Goal: Task Accomplishment & Management: Manage account settings

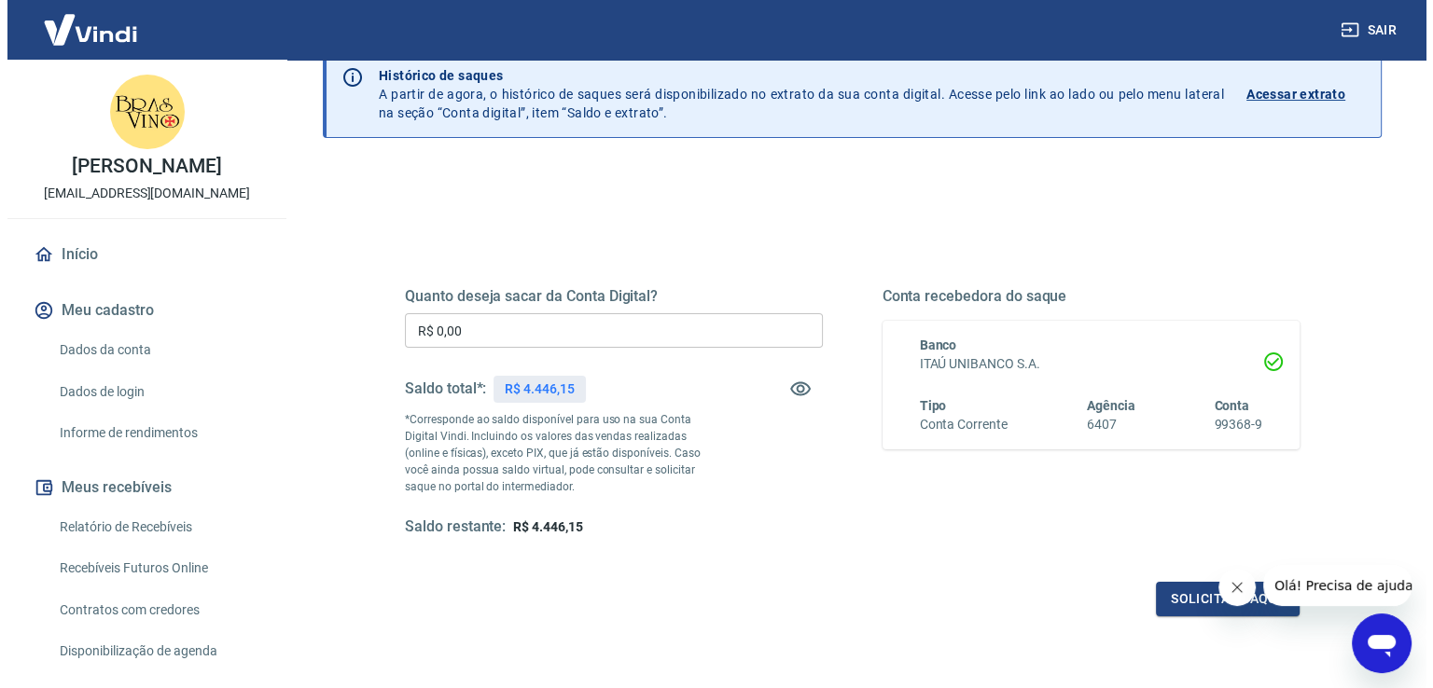
scroll to position [93, 0]
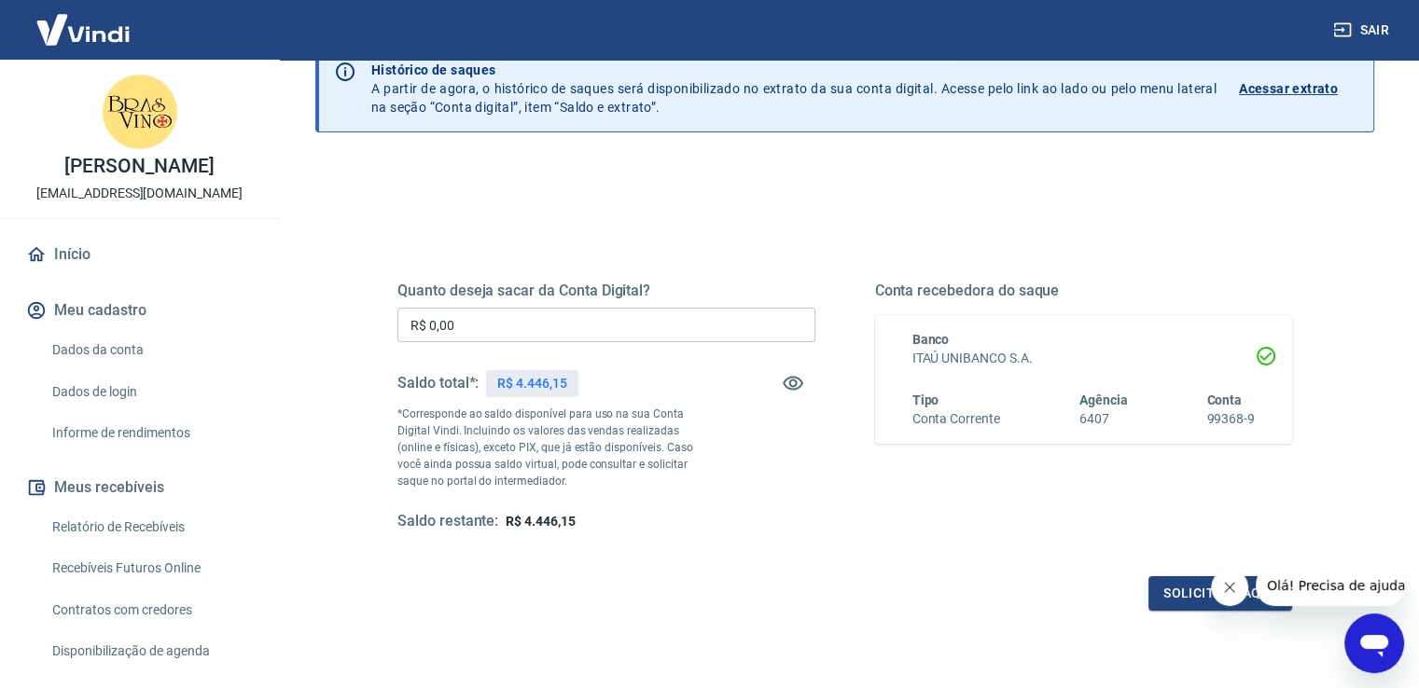
click at [493, 328] on input "R$ 0,00" at bounding box center [606, 325] width 418 height 35
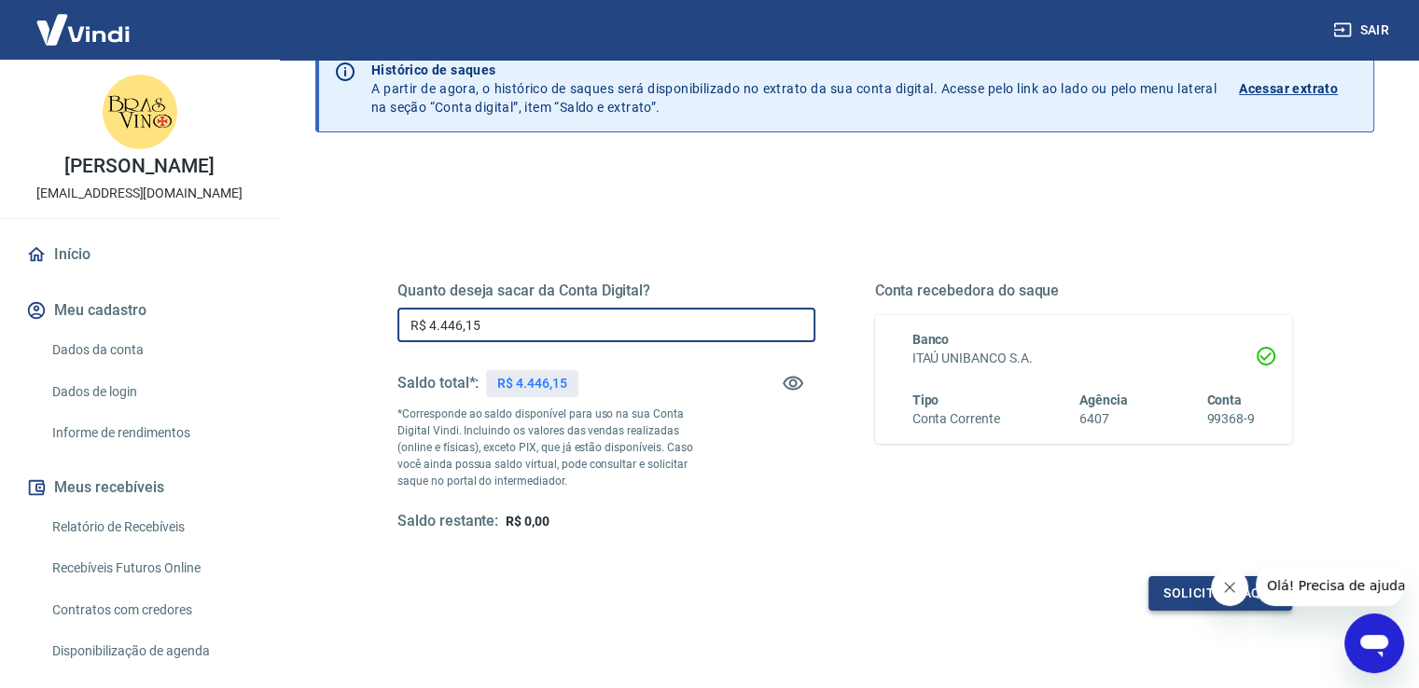
type input "R$ 4.446,15"
click at [1164, 584] on button "Solicitar saque" at bounding box center [1220, 593] width 144 height 35
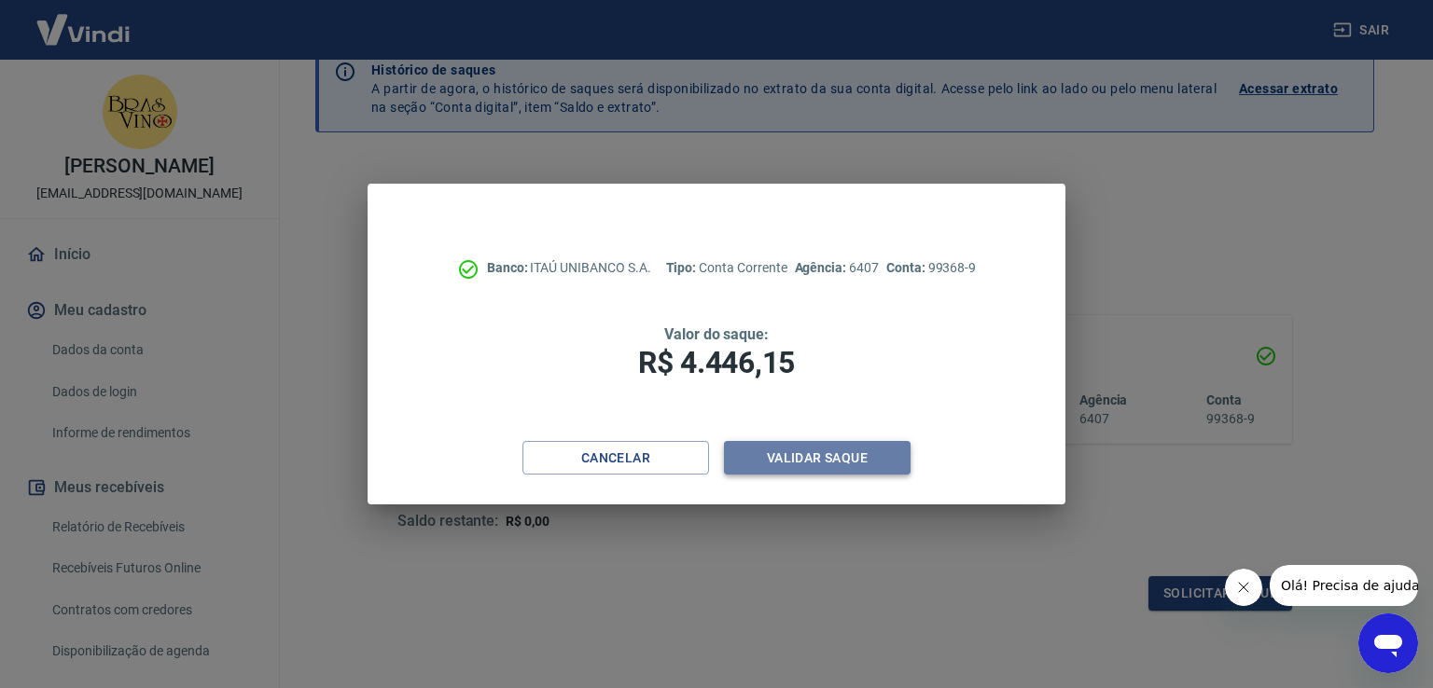
click at [851, 452] on button "Validar saque" at bounding box center [817, 458] width 187 height 35
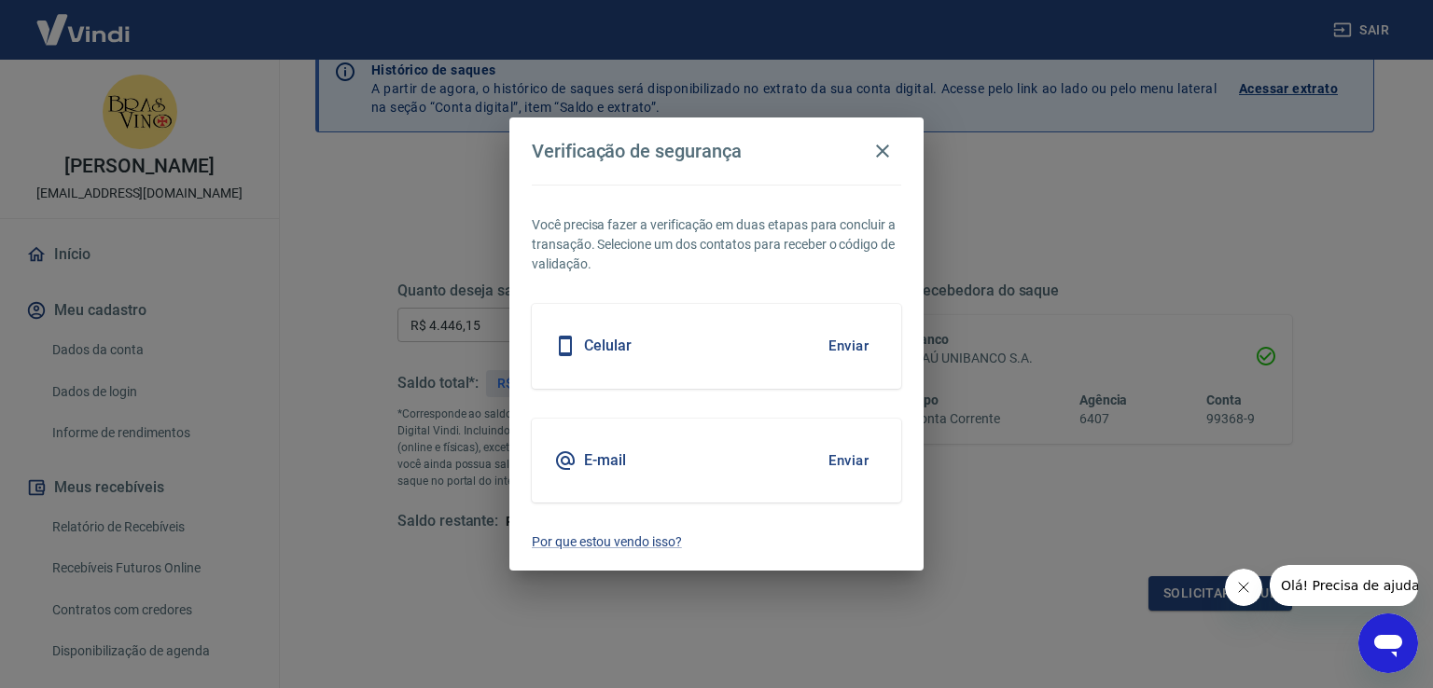
click at [838, 453] on button "Enviar" at bounding box center [848, 460] width 61 height 39
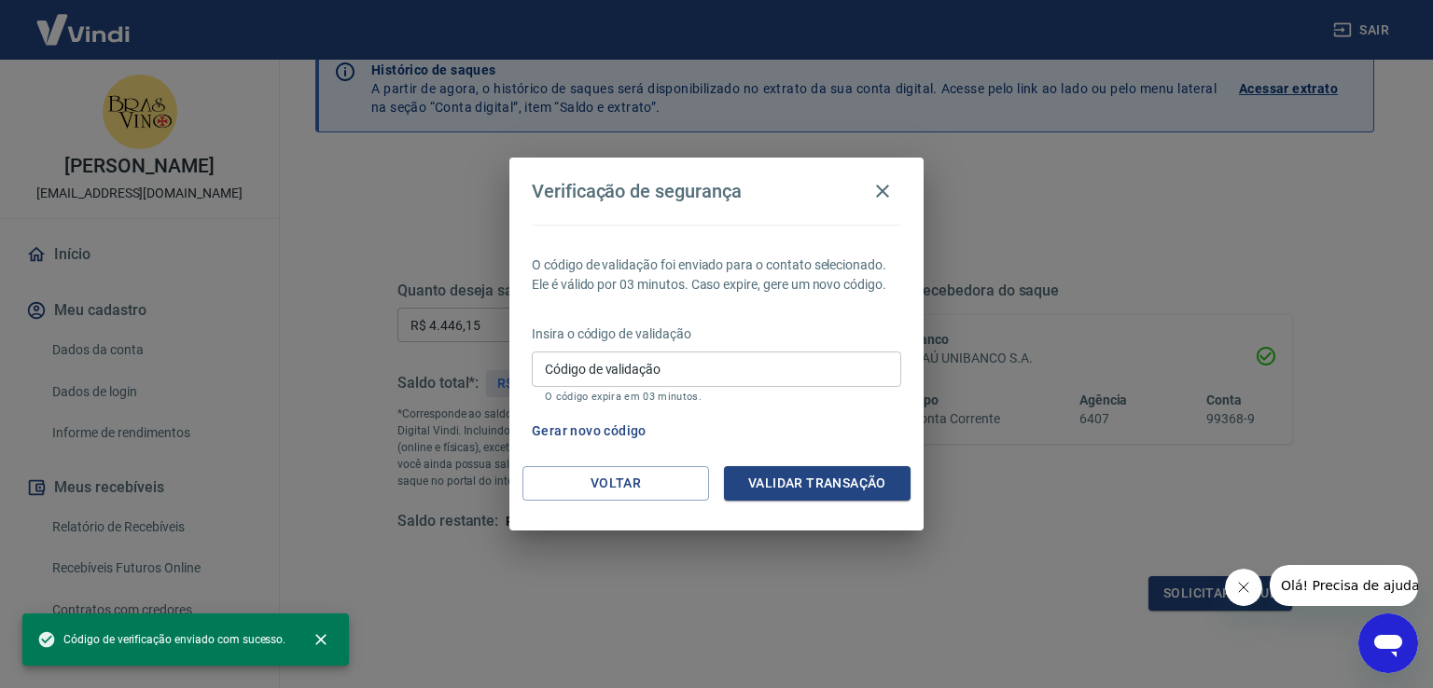
click at [697, 366] on input "Código de validação" at bounding box center [716, 369] width 369 height 35
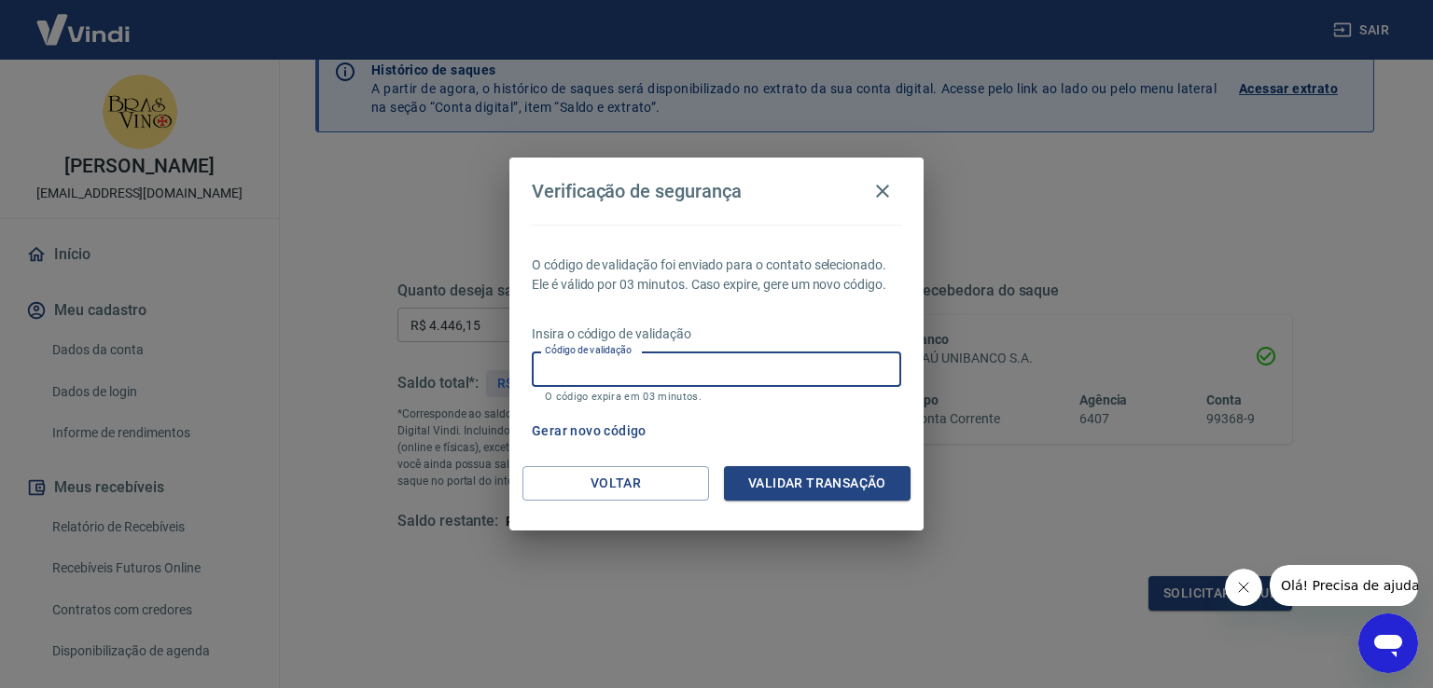
paste input "833681"
type input "833681"
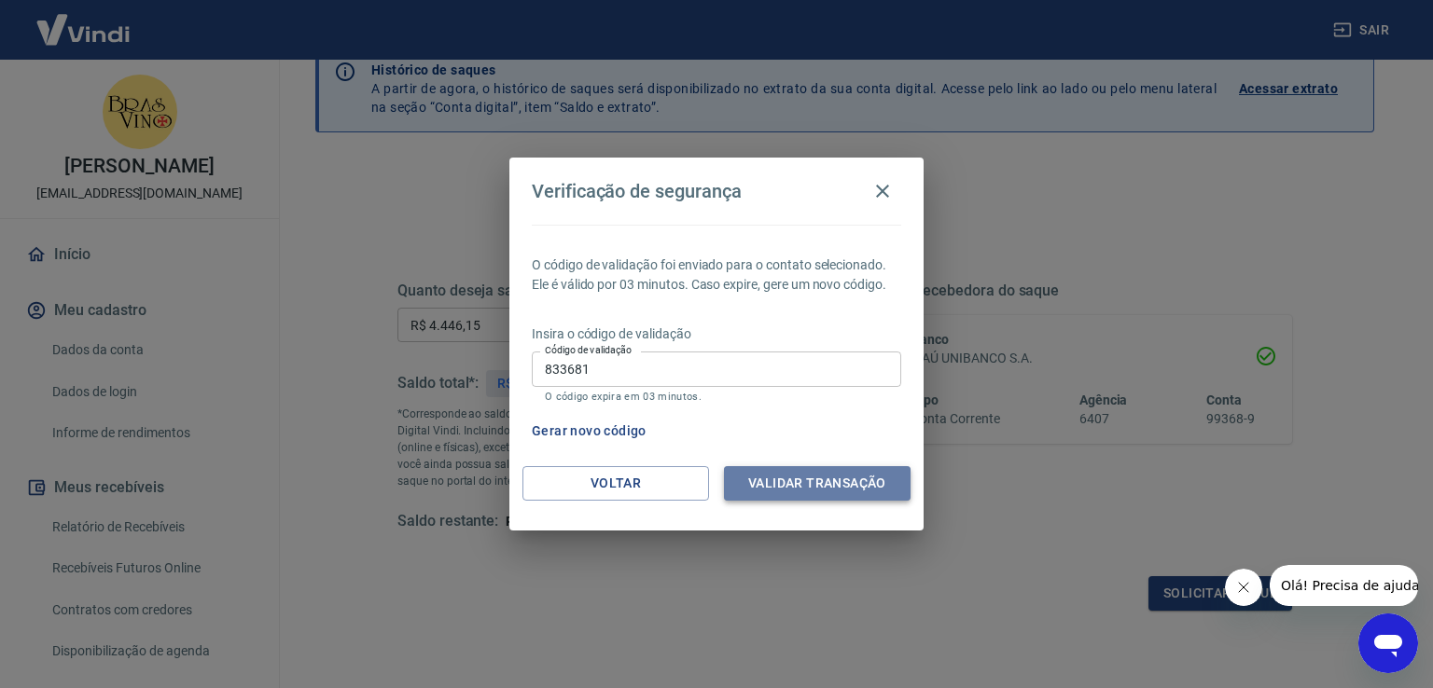
click at [849, 484] on button "Validar transação" at bounding box center [817, 483] width 187 height 35
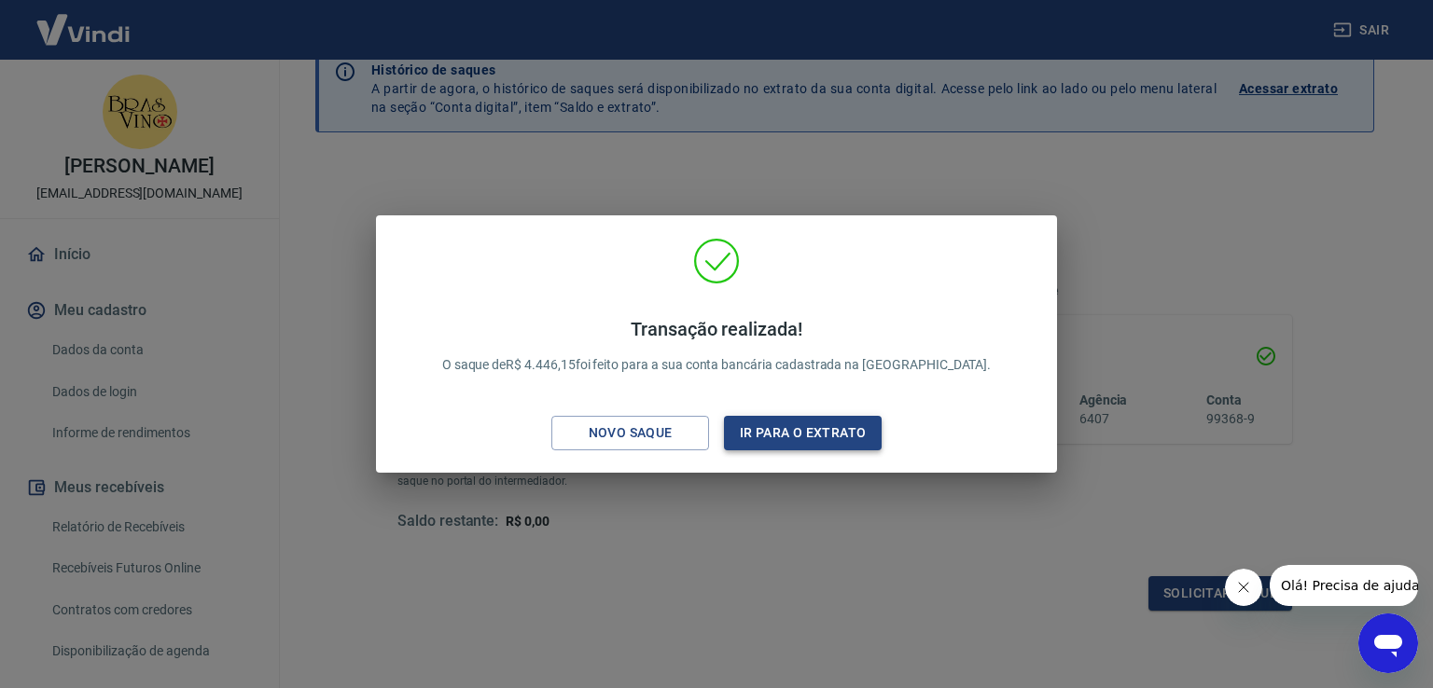
click at [834, 436] on button "Ir para o extrato" at bounding box center [803, 433] width 158 height 35
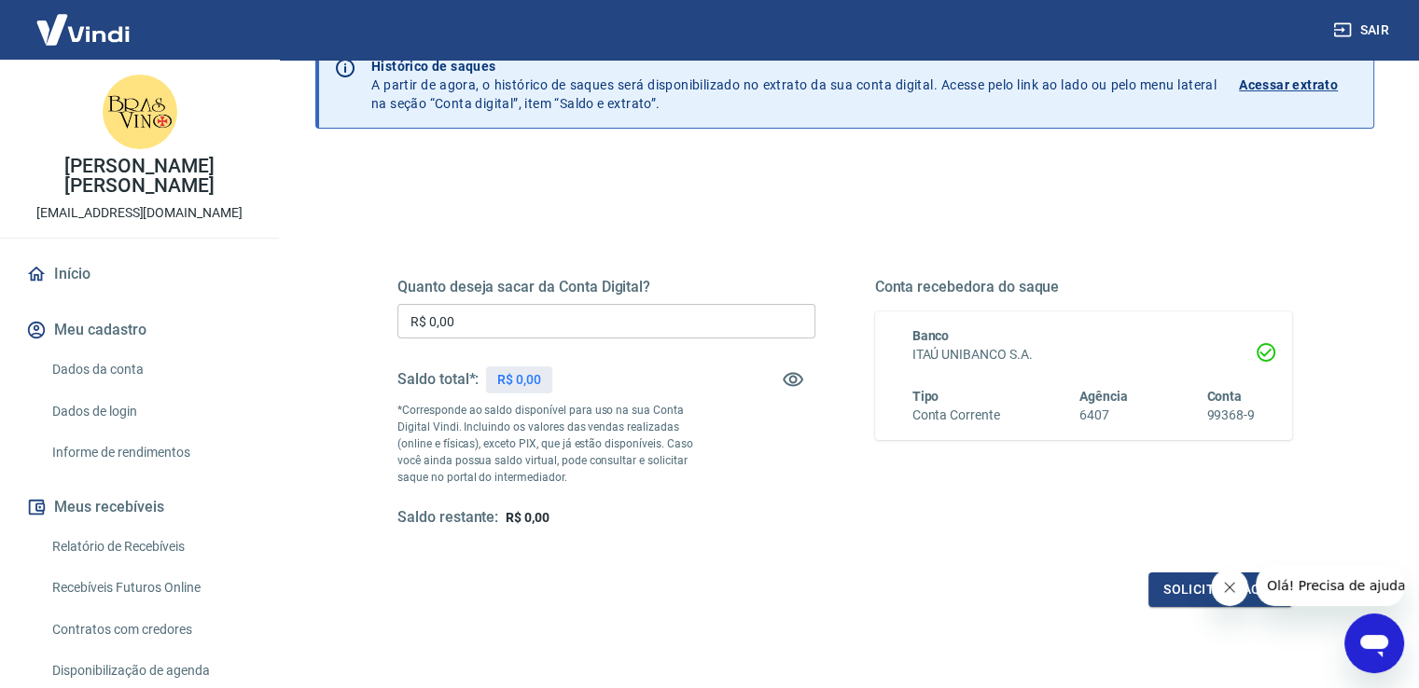
scroll to position [124, 0]
